Goal: Information Seeking & Learning: Learn about a topic

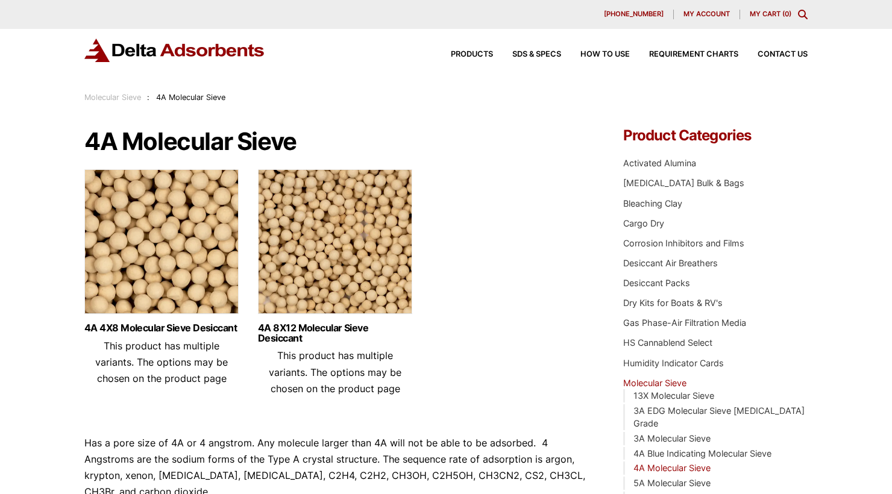
click at [108, 95] on link "Molecular Sieve" at bounding box center [112, 97] width 57 height 9
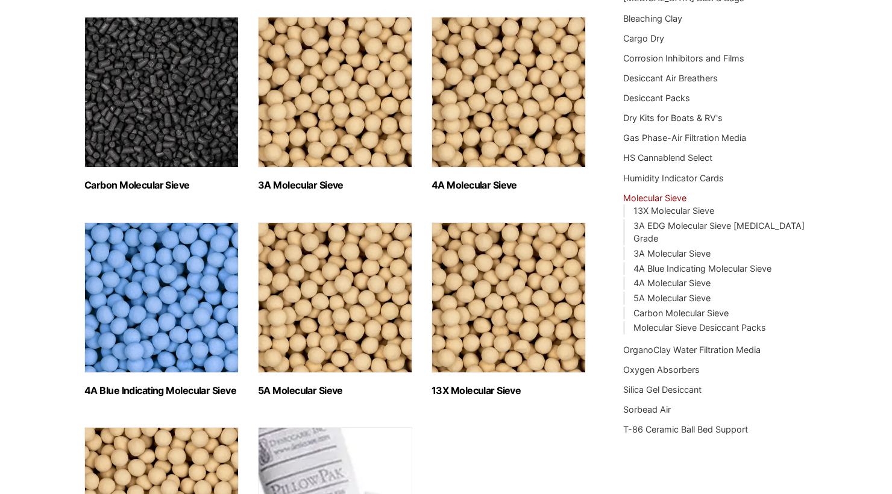
scroll to position [181, 0]
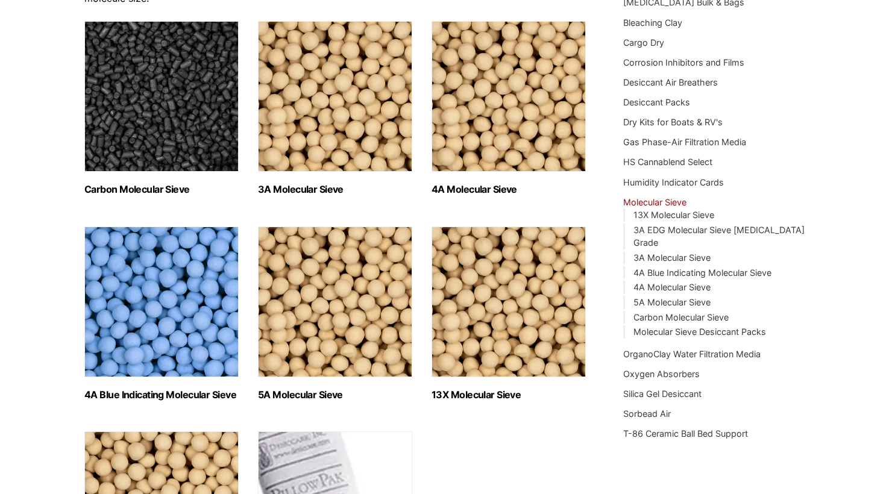
click at [507, 333] on img "Visit product category 13X Molecular Sieve" at bounding box center [508, 302] width 154 height 151
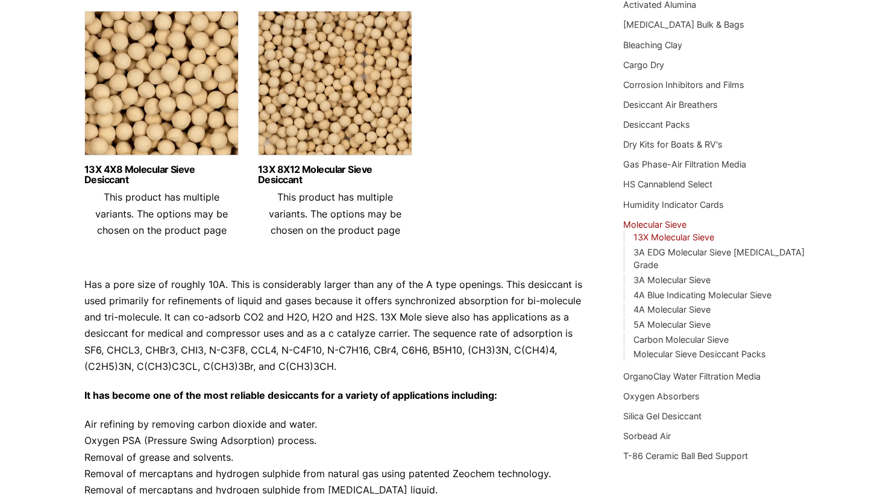
scroll to position [60, 0]
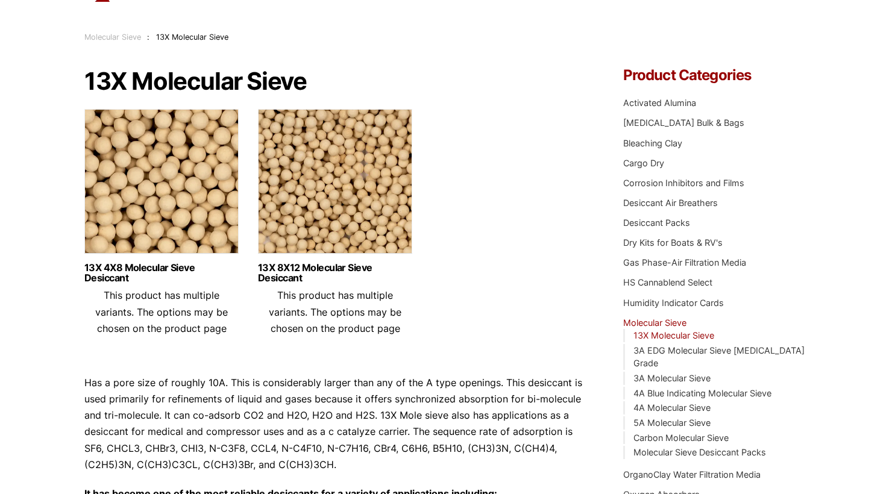
click at [345, 205] on img at bounding box center [335, 184] width 154 height 151
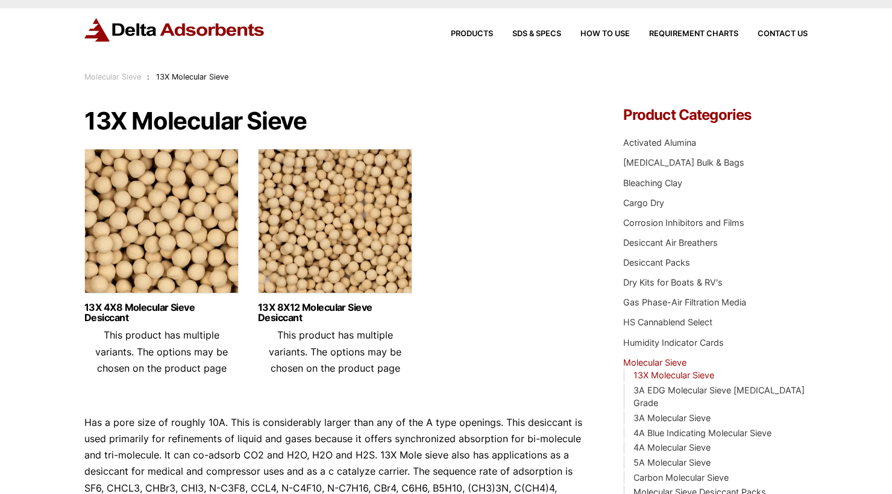
scroll to position [0, 0]
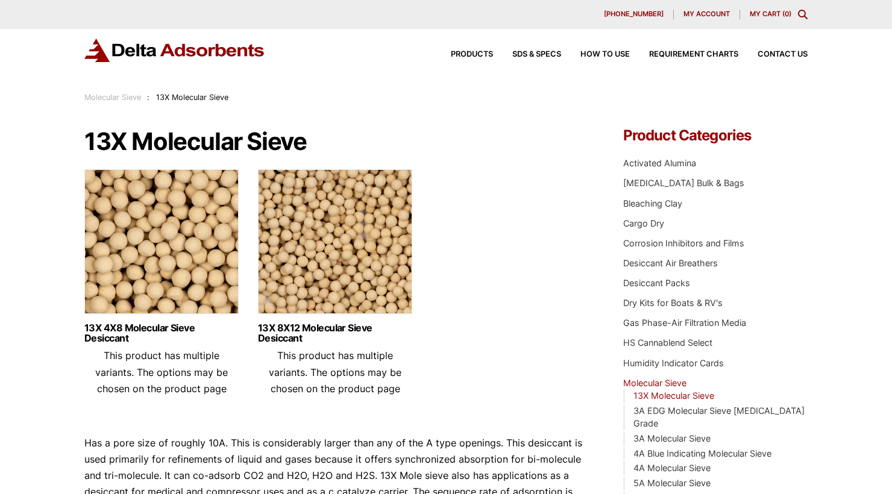
drag, startPoint x: 457, startPoint y: 346, endPoint x: 457, endPoint y: 340, distance: 6.7
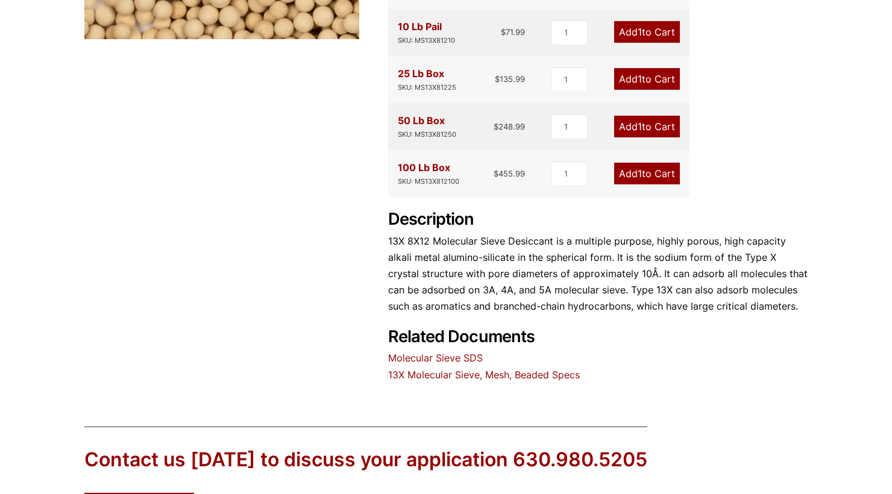
scroll to position [422, 0]
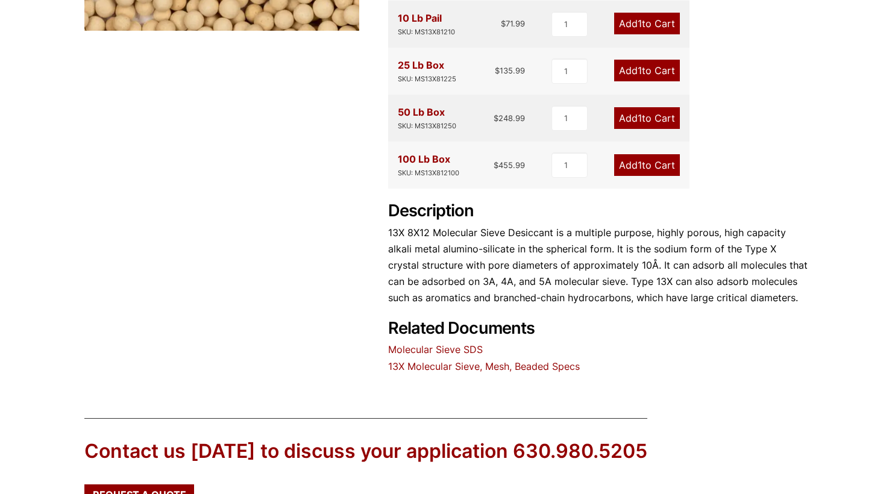
click at [525, 362] on link "13X Molecular Sieve, Mesh, Beaded Specs" at bounding box center [484, 366] width 192 height 12
click at [417, 349] on link "Molecular Sieve SDS" at bounding box center [435, 349] width 95 height 12
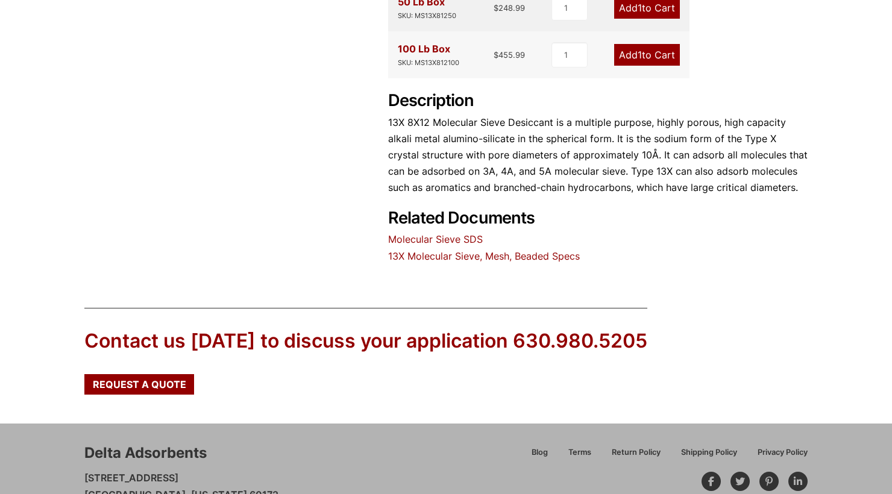
scroll to position [533, 0]
click at [520, 249] on link "13X Molecular Sieve, Mesh, Beaded Specs" at bounding box center [484, 255] width 192 height 12
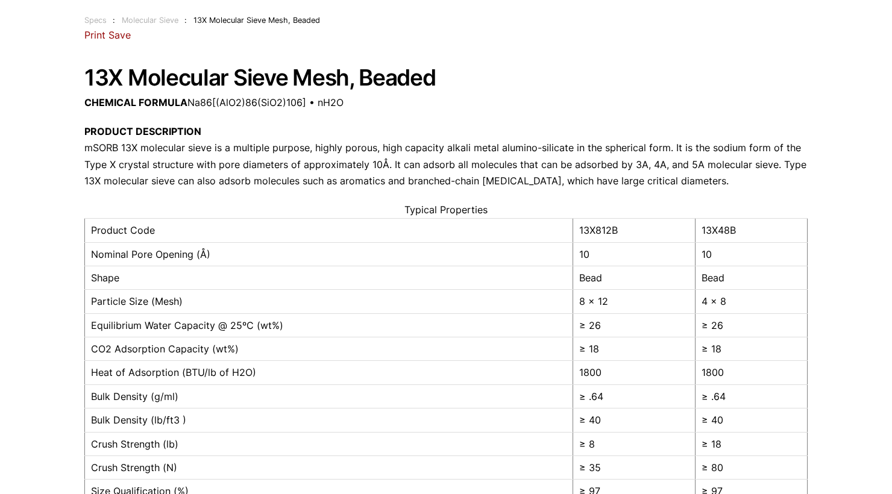
scroll to position [73, 0]
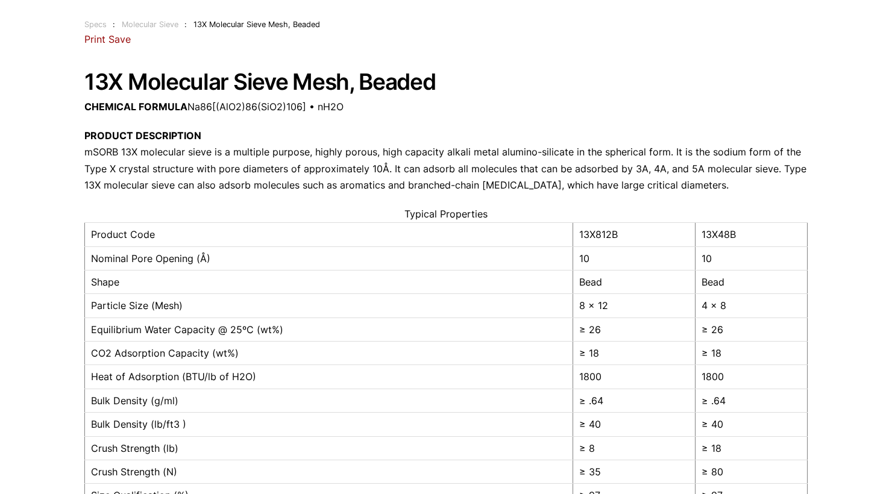
drag, startPoint x: 534, startPoint y: 86, endPoint x: 539, endPoint y: 65, distance: 20.9
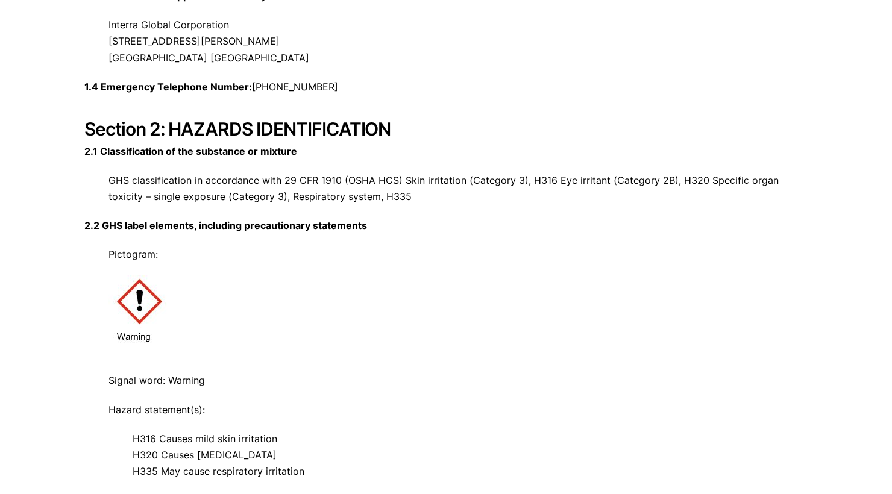
scroll to position [542, 0]
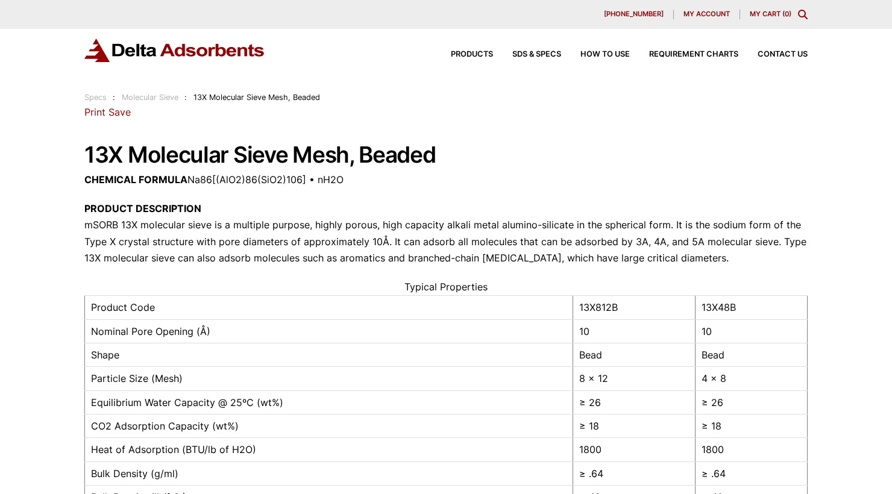
drag, startPoint x: 530, startPoint y: 117, endPoint x: 528, endPoint y: 123, distance: 6.3
